Goal: Information Seeking & Learning: Learn about a topic

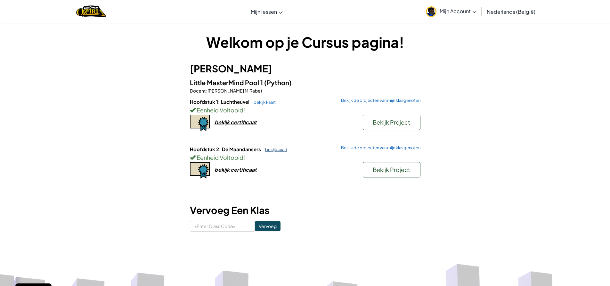
click at [274, 148] on link "bekijk kaart" at bounding box center [274, 149] width 25 height 5
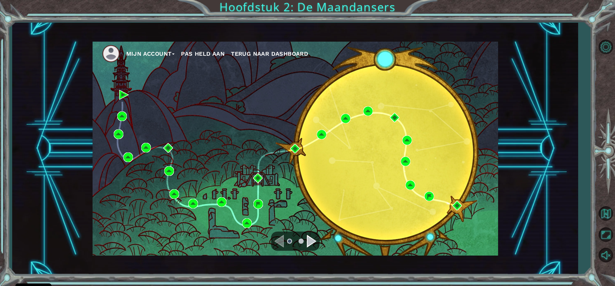
click at [309, 239] on div "Navigate to the next page" at bounding box center [312, 241] width 10 height 13
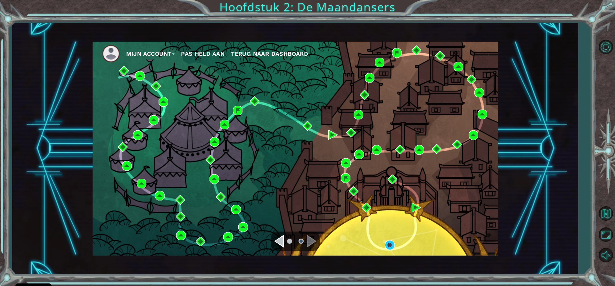
click at [281, 238] on div "Navigate to the previous page" at bounding box center [279, 241] width 10 height 13
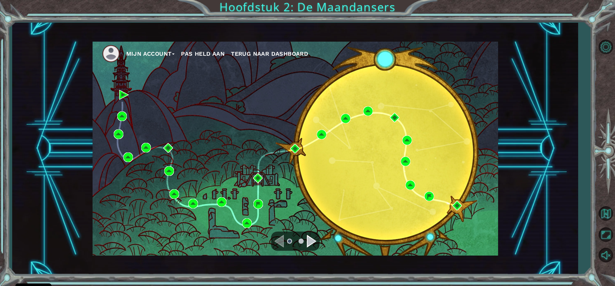
click at [311, 241] on div "Navigate to the next page" at bounding box center [312, 241] width 10 height 13
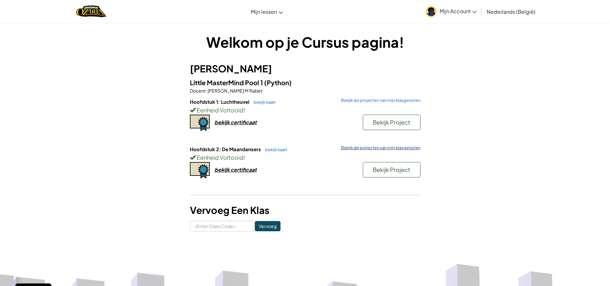
click at [376, 147] on link "Bekijk de projecten van mijn klasgenoten" at bounding box center [379, 148] width 83 height 4
click at [276, 148] on link "bekijk kaart" at bounding box center [274, 149] width 25 height 5
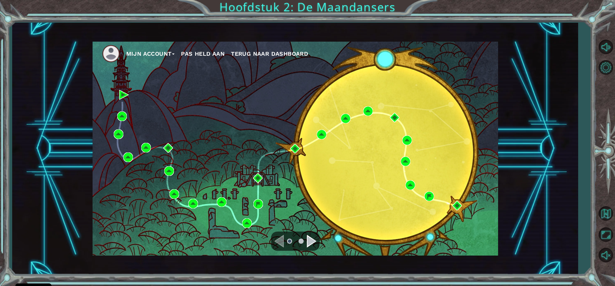
click at [308, 237] on div "Navigate to the next page" at bounding box center [312, 241] width 10 height 13
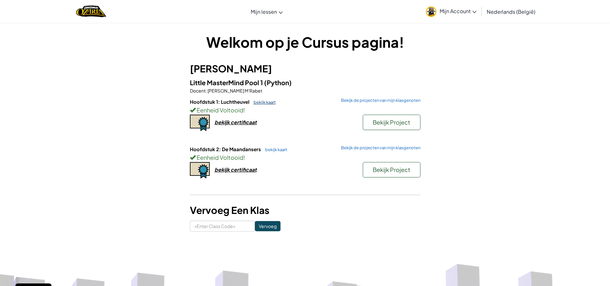
click at [262, 101] on link "bekijk kaart" at bounding box center [262, 102] width 25 height 5
